Goal: Information Seeking & Learning: Learn about a topic

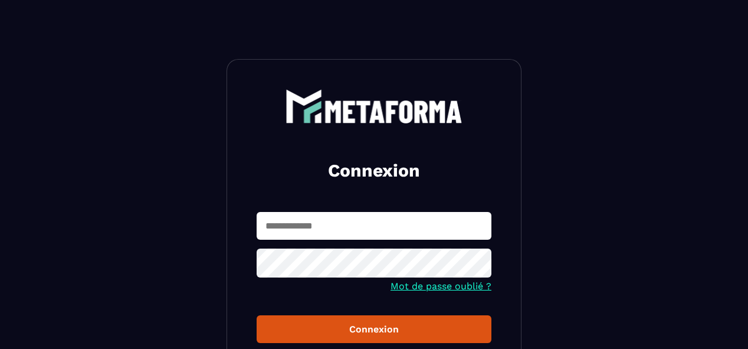
click at [378, 230] on input "text" at bounding box center [374, 226] width 235 height 28
type input "**********"
drag, startPoint x: 455, startPoint y: 326, endPoint x: 470, endPoint y: 327, distance: 14.2
click at [459, 326] on div "Connexion" at bounding box center [374, 328] width 216 height 11
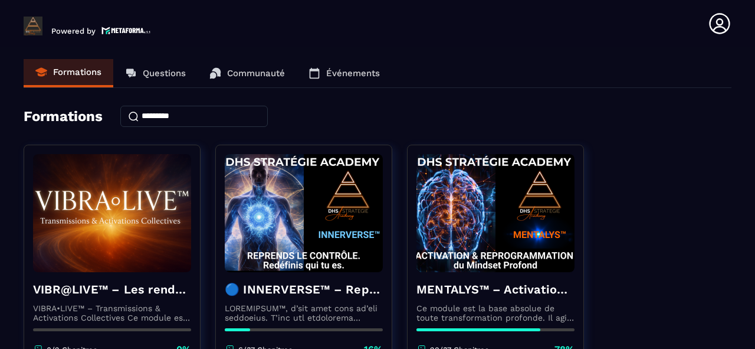
click at [367, 72] on p "Événements" at bounding box center [353, 73] width 54 height 11
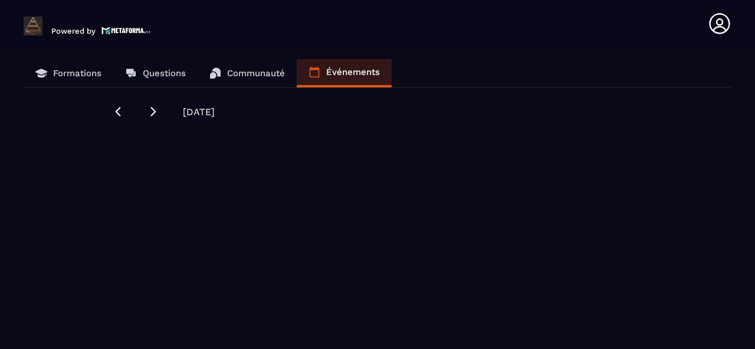
click at [78, 74] on p "Formations" at bounding box center [77, 73] width 48 height 11
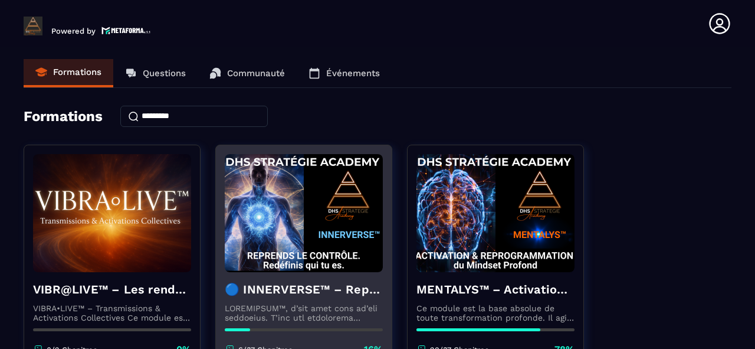
click at [301, 208] on img at bounding box center [304, 213] width 158 height 118
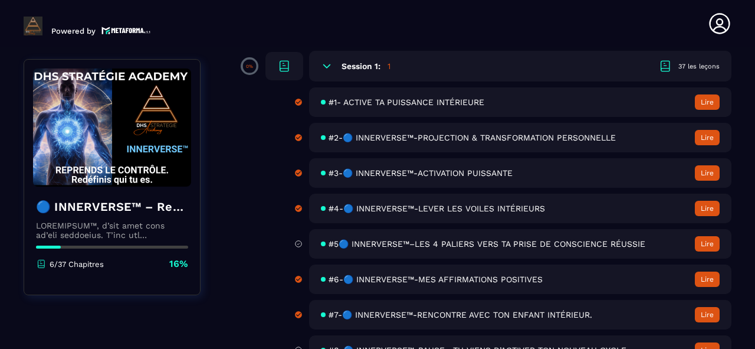
scroll to position [142, 0]
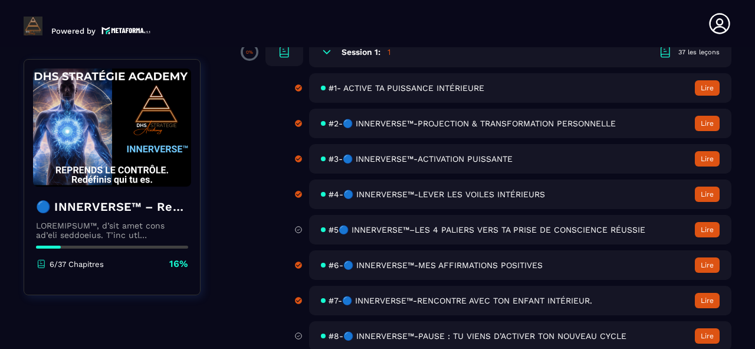
click at [588, 229] on span "#5🔵 INNERVERSE™–LES 4 PALIERS VERS TA PRISE DE CONSCIENCE RÉUSSIE" at bounding box center [487, 229] width 317 height 9
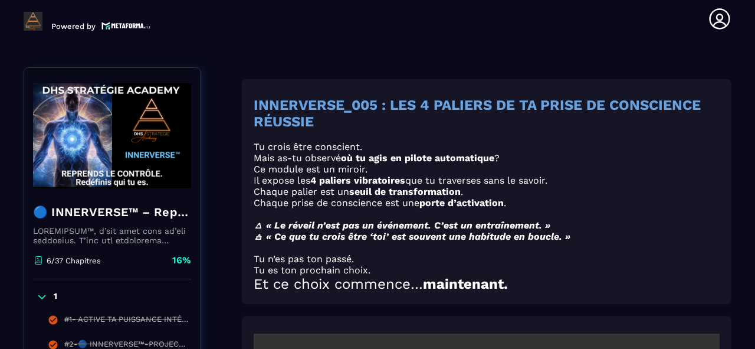
scroll to position [123, 0]
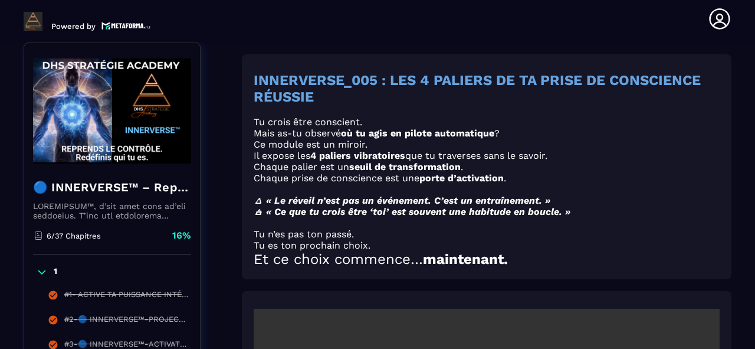
drag, startPoint x: 592, startPoint y: 290, endPoint x: 546, endPoint y: 261, distance: 54.8
click at [547, 257] on h2 "Et ce choix commence… maintenant." at bounding box center [487, 259] width 466 height 17
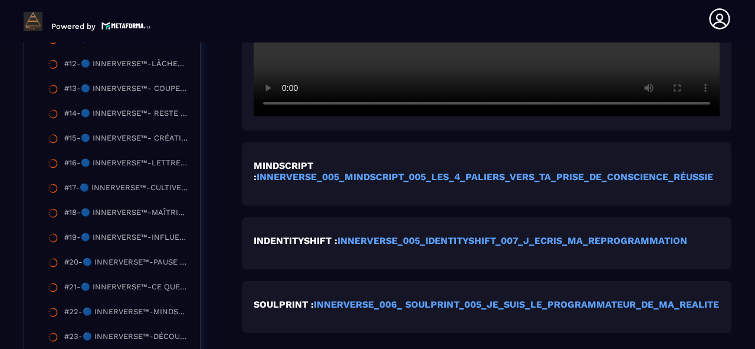
scroll to position [595, 0]
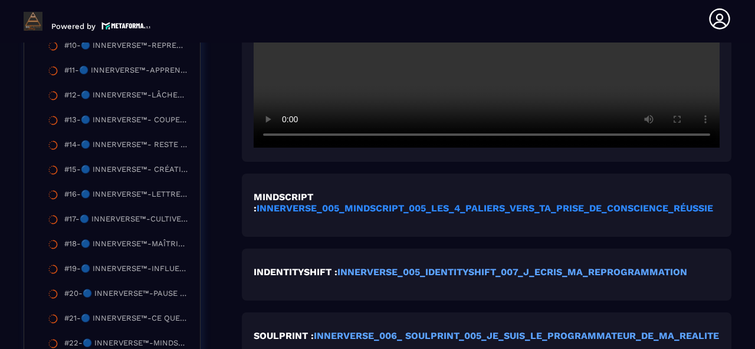
click at [308, 208] on strong "INNERVERSE_005_MINDSCRIPT_005_LES_4_PALIERS_VERS_TA_PRISE_DE_CONSCIENCE_RÉUSSIE" at bounding box center [485, 207] width 457 height 11
